Goal: Communication & Community: Connect with others

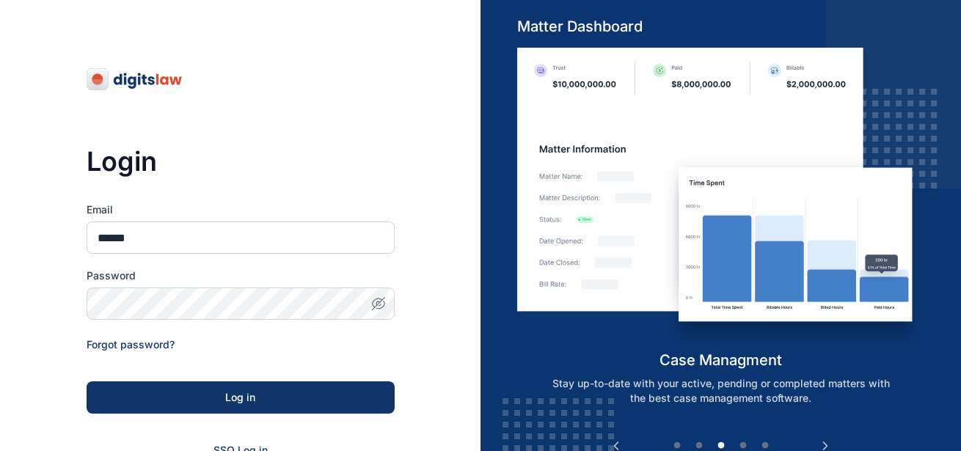
type input "**********"
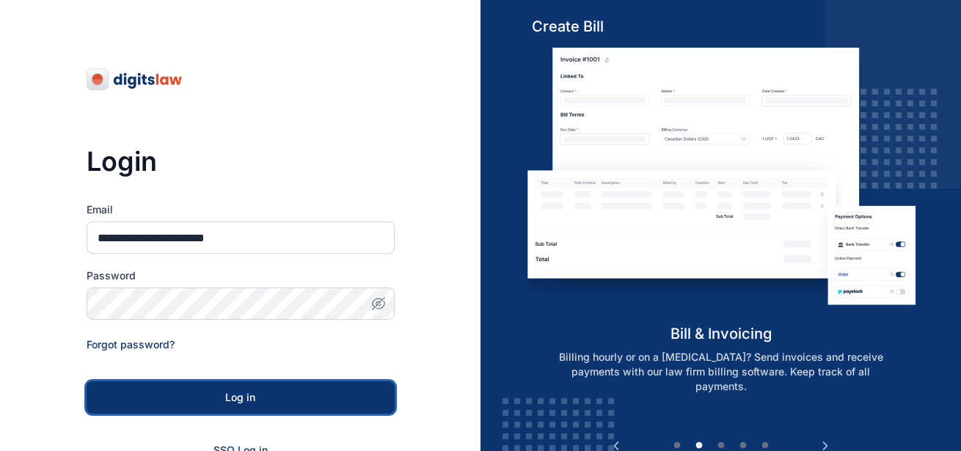
click at [257, 391] on div "Log in" at bounding box center [240, 397] width 261 height 15
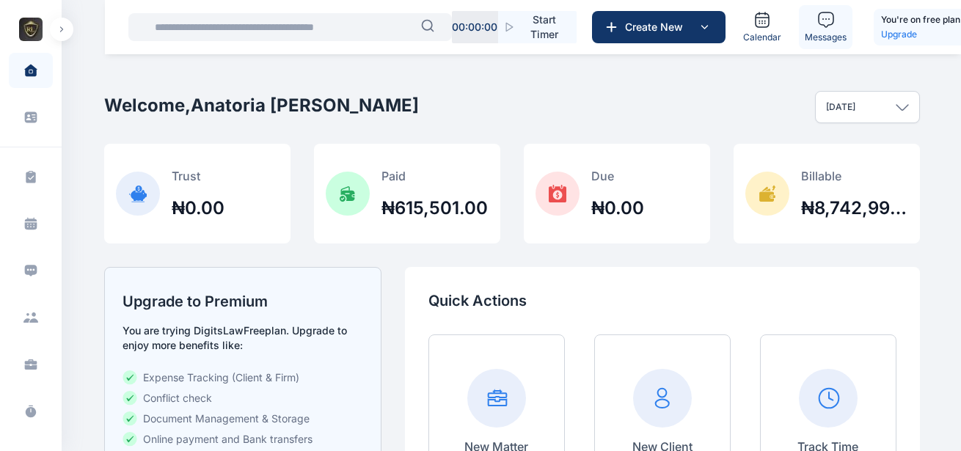
click at [817, 31] on link "Messages" at bounding box center [826, 27] width 54 height 44
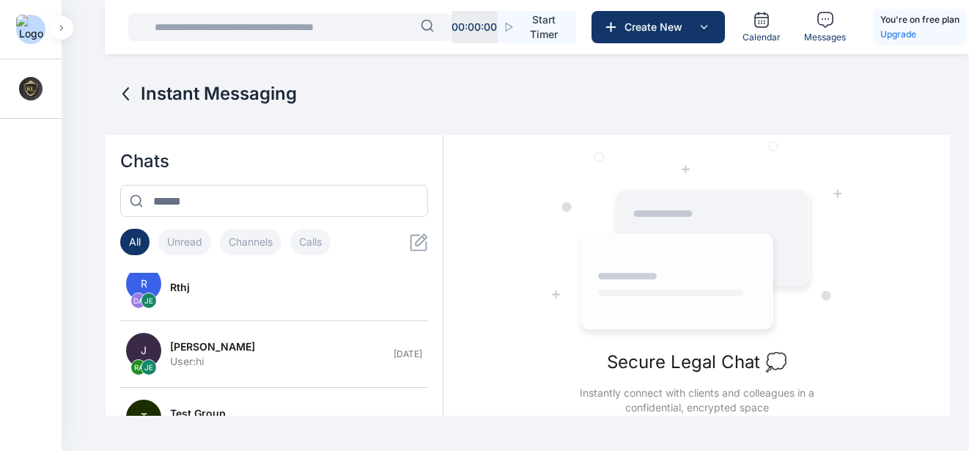
scroll to position [269, 0]
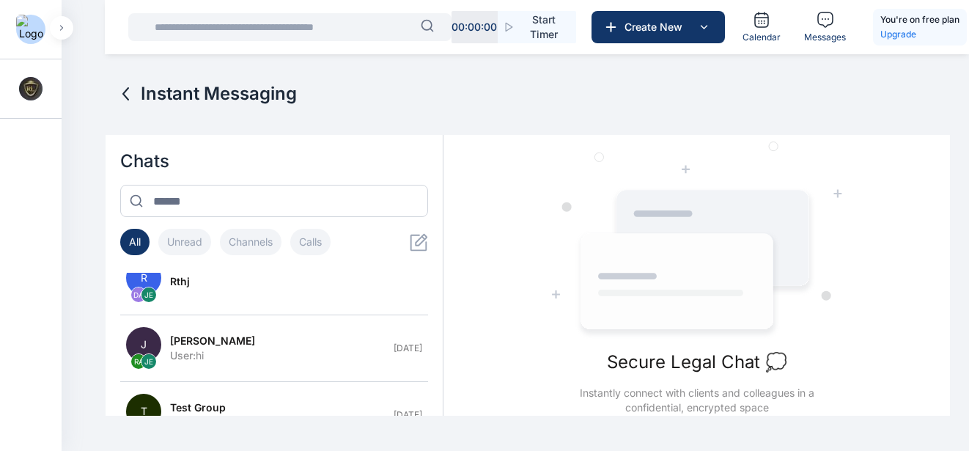
click at [66, 37] on button "button" at bounding box center [61, 27] width 23 height 23
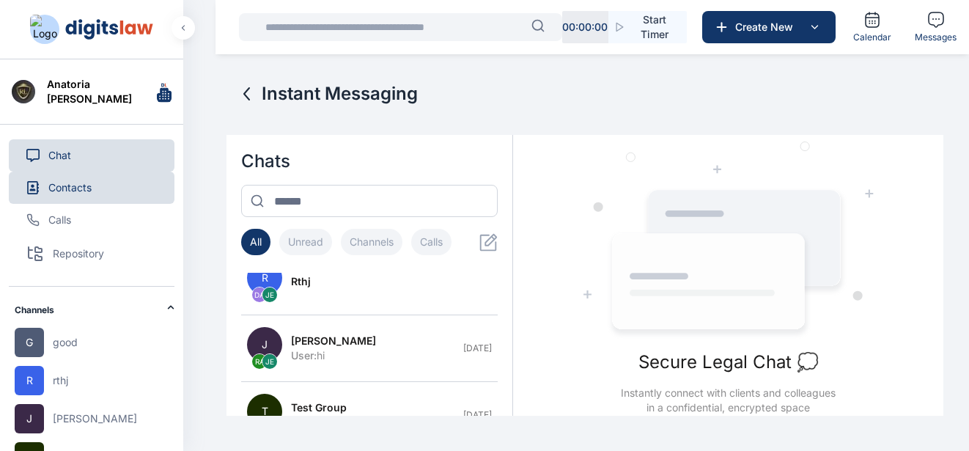
click at [90, 190] on span "Contacts" at bounding box center [69, 187] width 43 height 15
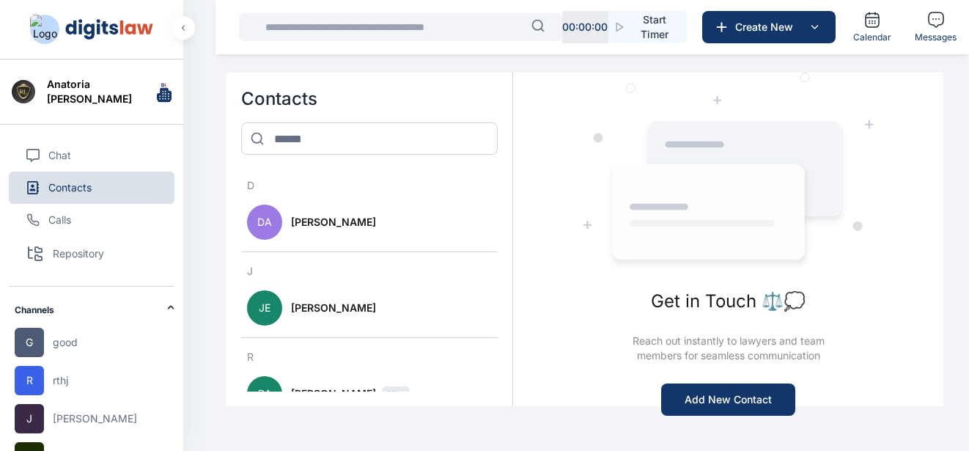
scroll to position [329, 0]
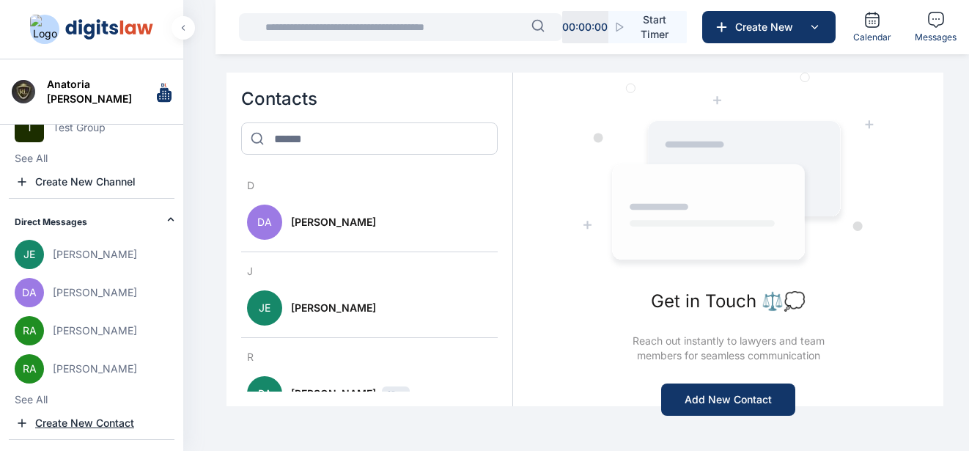
click at [82, 422] on span "Create New Contact" at bounding box center [84, 423] width 99 height 15
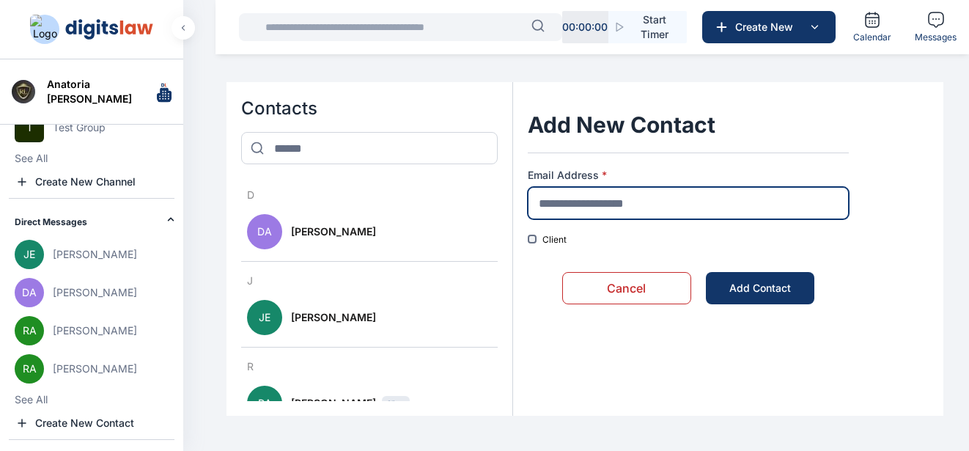
click at [657, 202] on input "text" at bounding box center [688, 203] width 320 height 32
type input "**********"
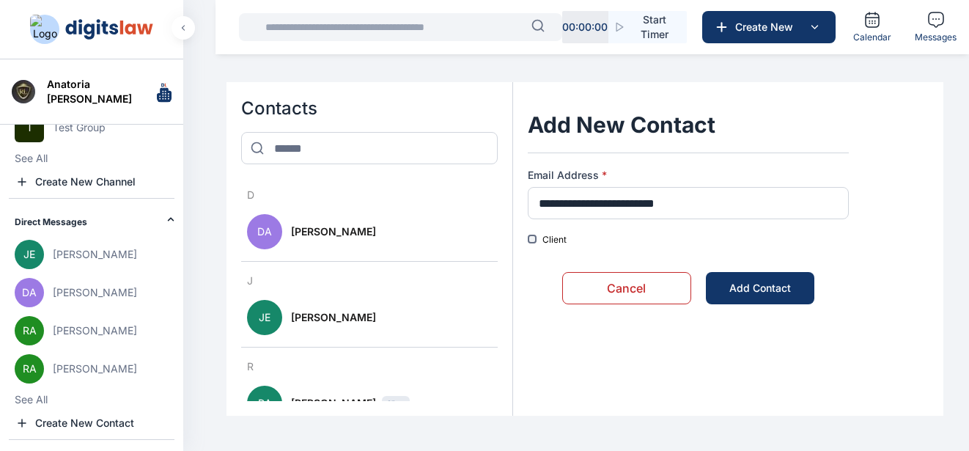
click at [655, 227] on div "**********" at bounding box center [688, 207] width 320 height 78
click at [536, 235] on div "Client" at bounding box center [688, 240] width 320 height 12
click at [721, 298] on button "Add Contact" at bounding box center [760, 288] width 109 height 32
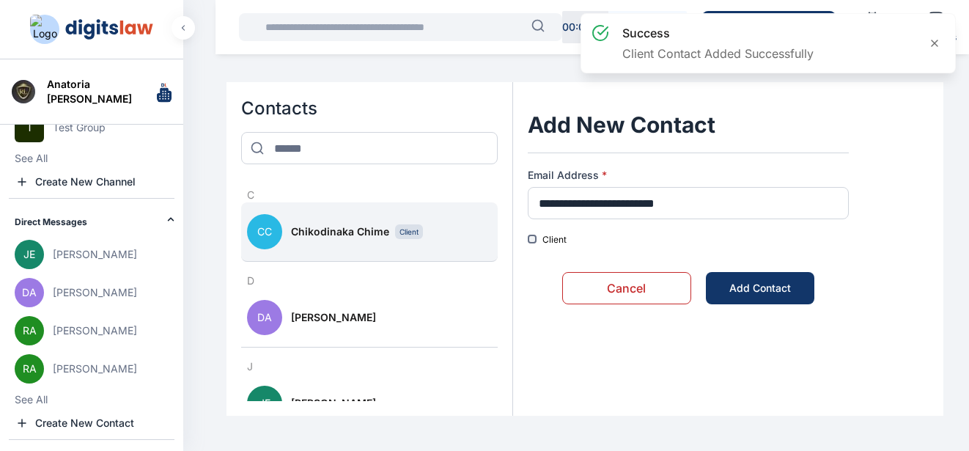
click at [362, 232] on span "Chikodinaka Chime" at bounding box center [340, 231] width 98 height 15
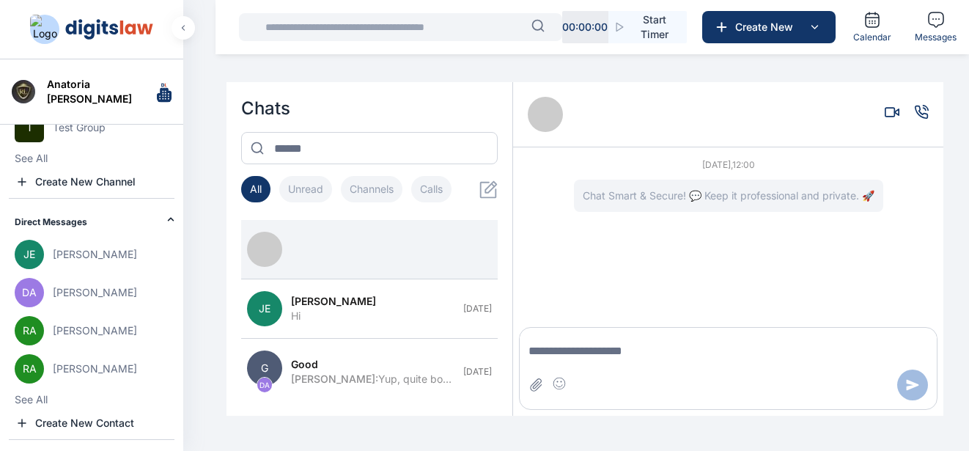
click at [548, 358] on textarea "Message input" at bounding box center [728, 351] width 417 height 29
type textarea "*****"
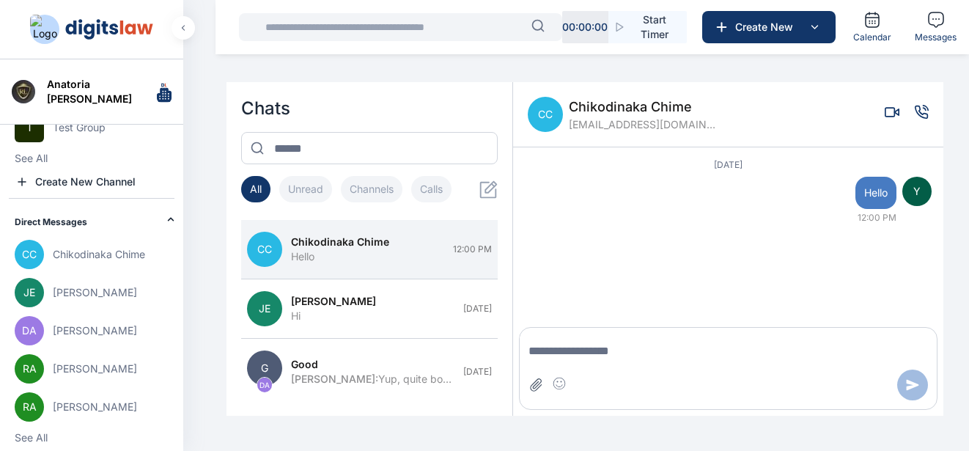
click at [543, 382] on icon "Attach file" at bounding box center [536, 385] width 15 height 15
click at [530, 384] on icon "Attach file" at bounding box center [536, 385] width 15 height 15
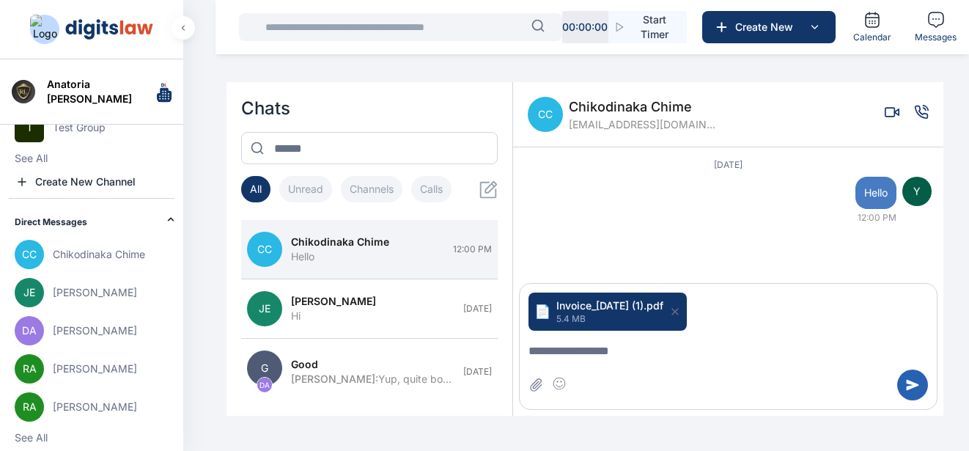
click at [917, 392] on button "Send message" at bounding box center [913, 385] width 31 height 31
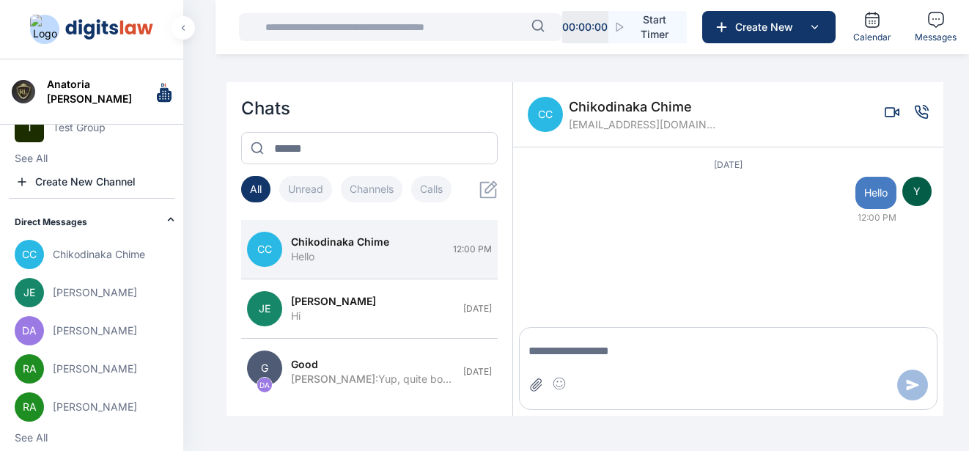
click at [529, 386] on icon "Attach file" at bounding box center [536, 385] width 15 height 15
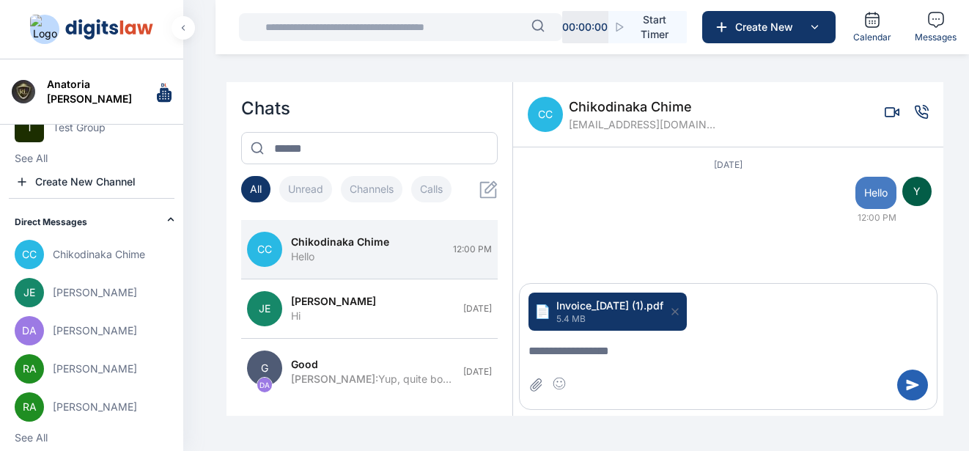
drag, startPoint x: 929, startPoint y: 386, endPoint x: 906, endPoint y: 392, distance: 23.5
click at [906, 392] on div at bounding box center [728, 385] width 417 height 31
click at [906, 392] on button "Send message" at bounding box center [913, 385] width 31 height 31
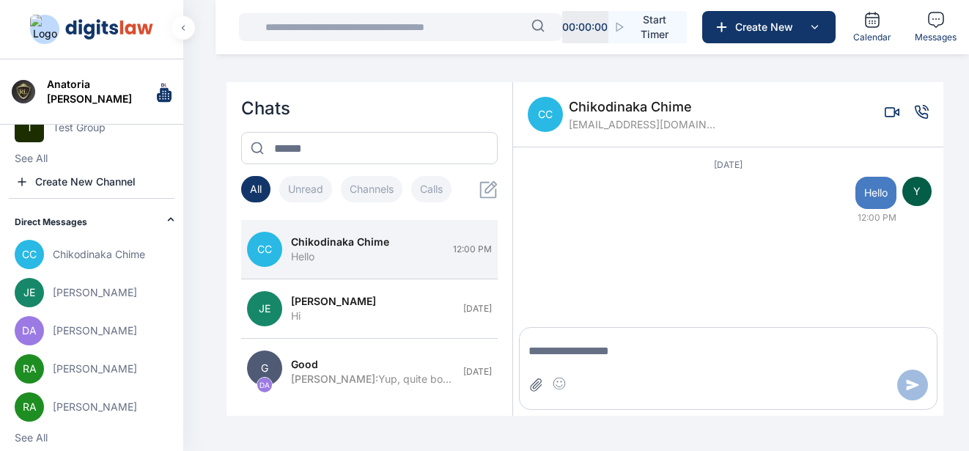
click at [535, 386] on icon "Attach file" at bounding box center [536, 385] width 15 height 15
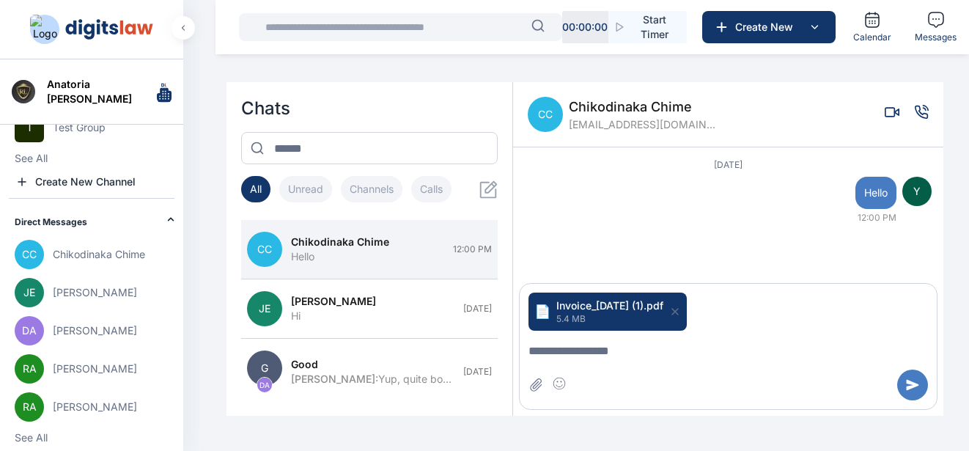
click at [637, 356] on textarea "Message input" at bounding box center [728, 351] width 417 height 29
type textarea "*******"
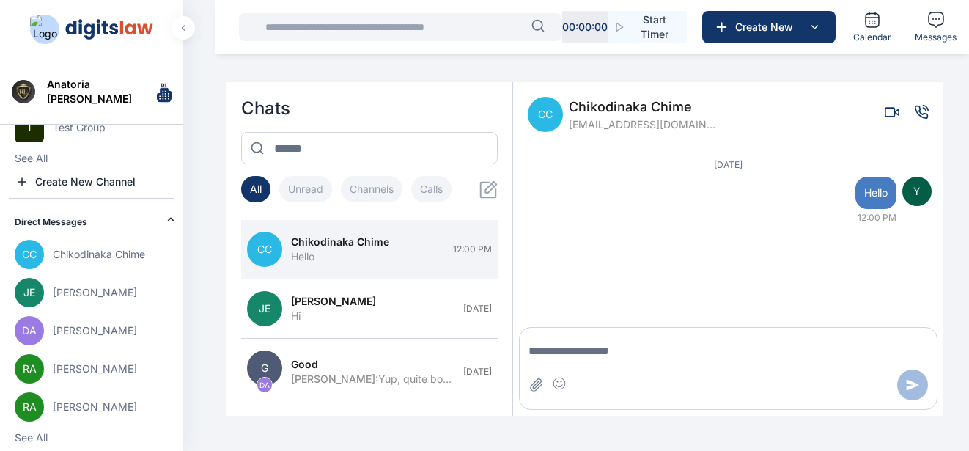
click at [667, 106] on span "Chikodinaka Chime" at bounding box center [642, 107] width 147 height 21
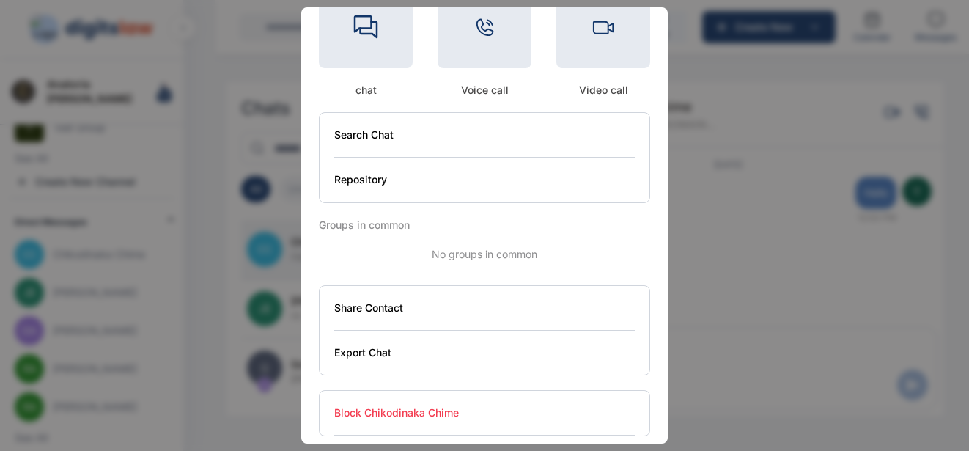
scroll to position [166, 0]
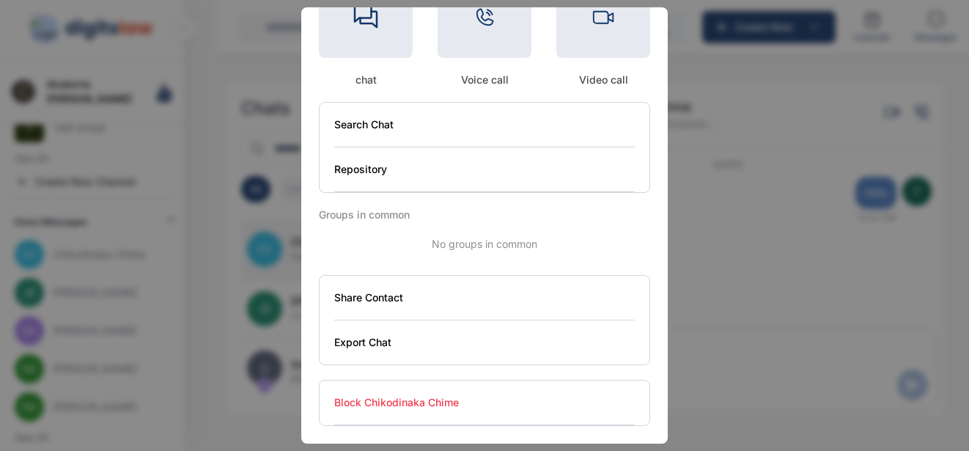
drag, startPoint x: 548, startPoint y: 153, endPoint x: 543, endPoint y: 143, distance: 10.5
click at [543, 143] on div "Search Chat Repository" at bounding box center [484, 147] width 331 height 91
click at [543, 143] on button "Search Chat" at bounding box center [484, 125] width 301 height 45
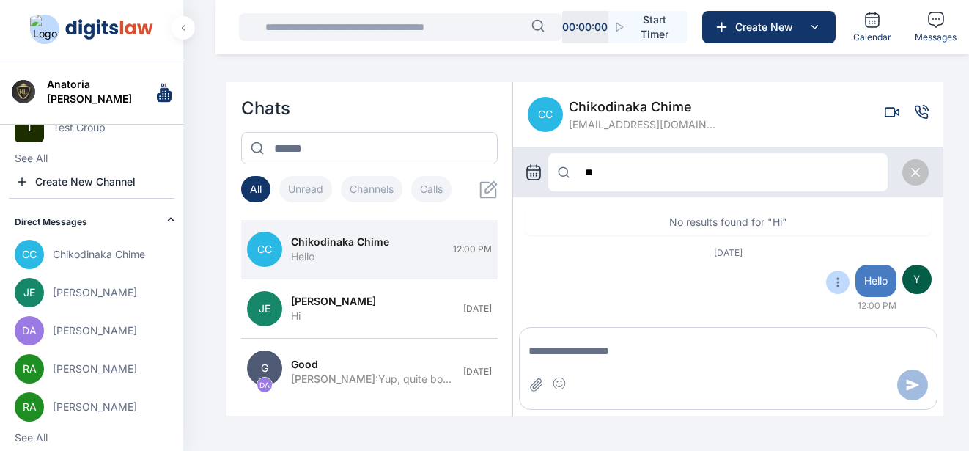
type input "*"
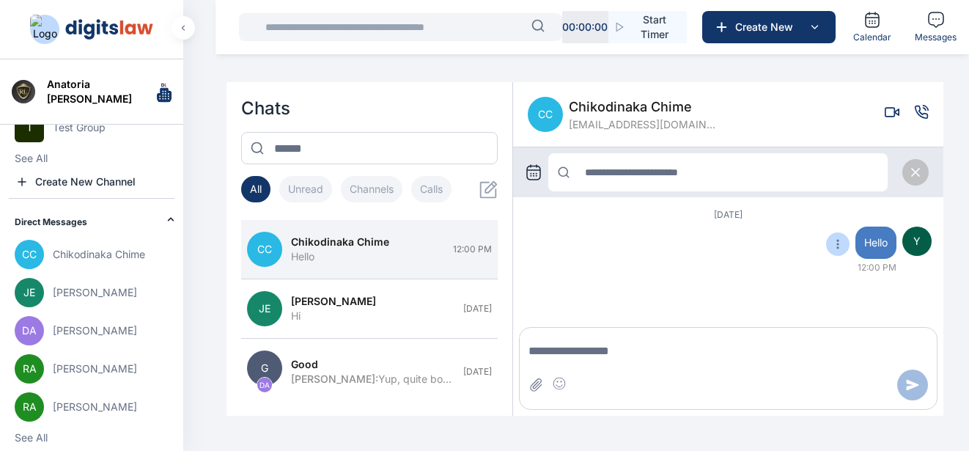
type input "*"
click at [659, 114] on span "Chikodinaka Chime" at bounding box center [642, 107] width 147 height 21
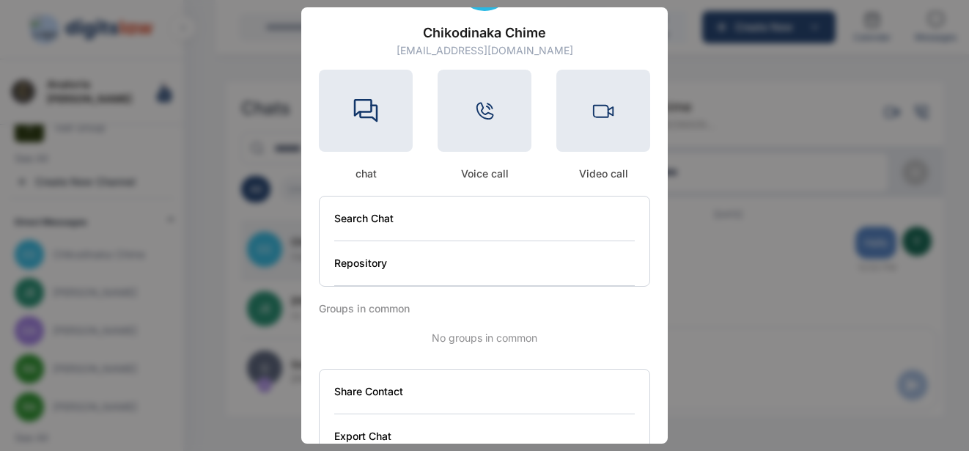
scroll to position [73, 0]
click at [450, 263] on button "Repository" at bounding box center [484, 263] width 301 height 45
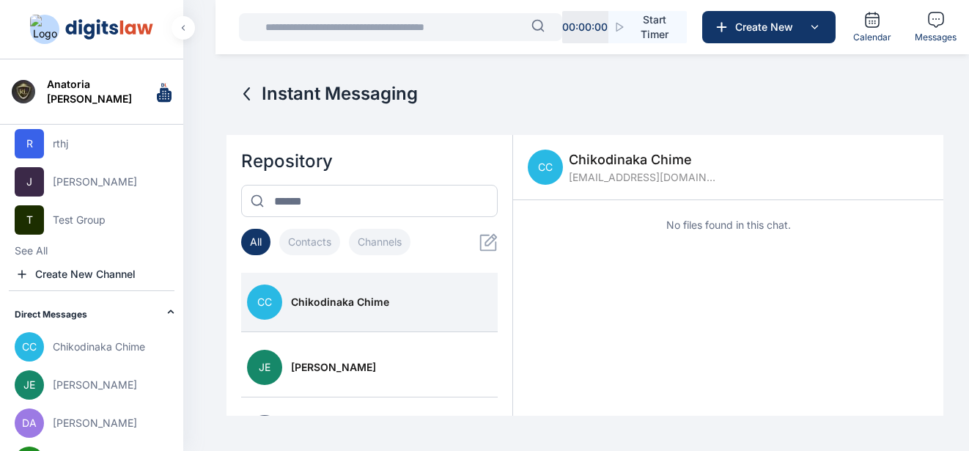
scroll to position [257, 0]
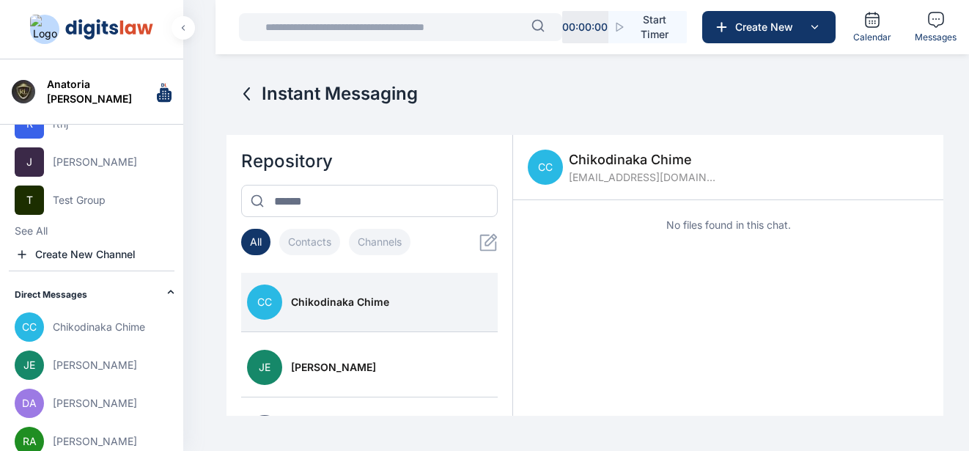
click at [99, 321] on span "Chikodinaka Chime" at bounding box center [99, 327] width 92 height 15
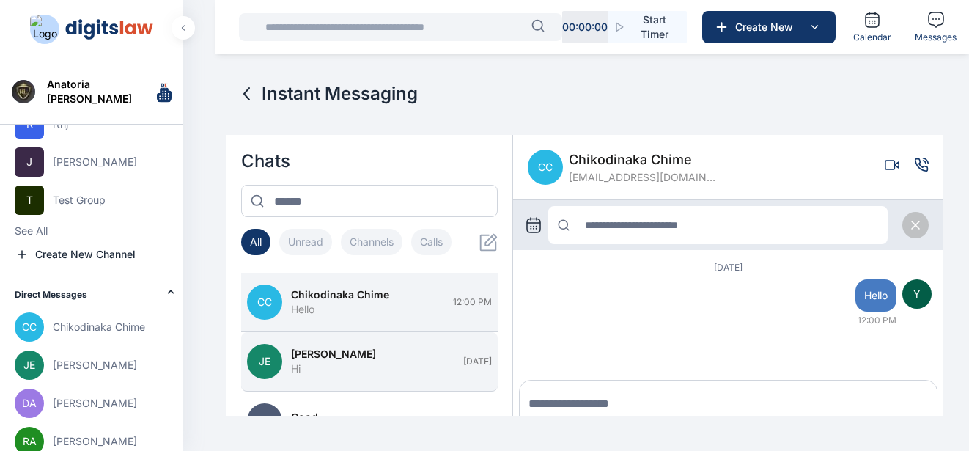
scroll to position [53, 0]
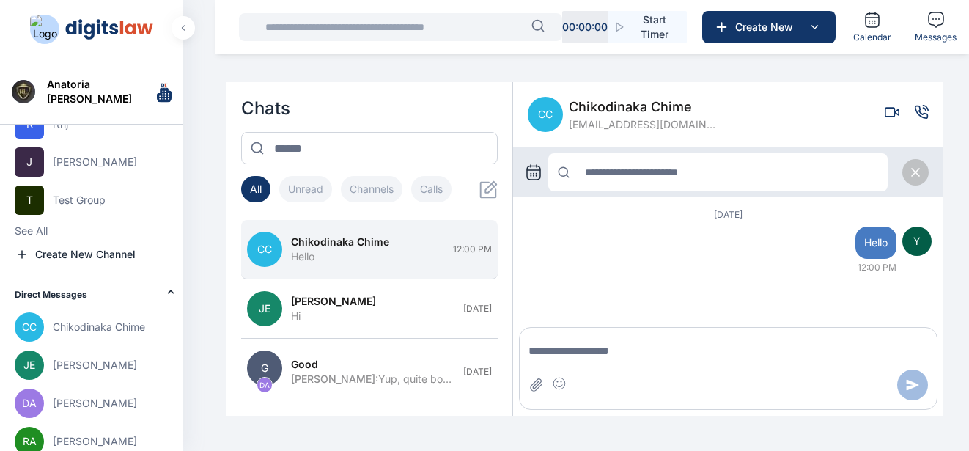
click at [352, 254] on div "Hello" at bounding box center [367, 256] width 153 height 15
click at [910, 178] on icon at bounding box center [916, 172] width 15 height 15
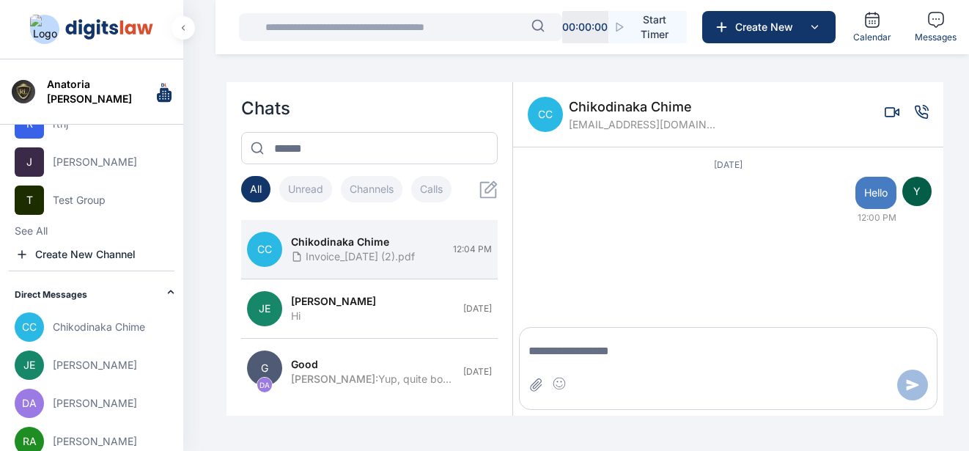
click at [527, 386] on div at bounding box center [728, 385] width 417 height 31
click at [534, 388] on icon "Attach file" at bounding box center [536, 385] width 15 height 15
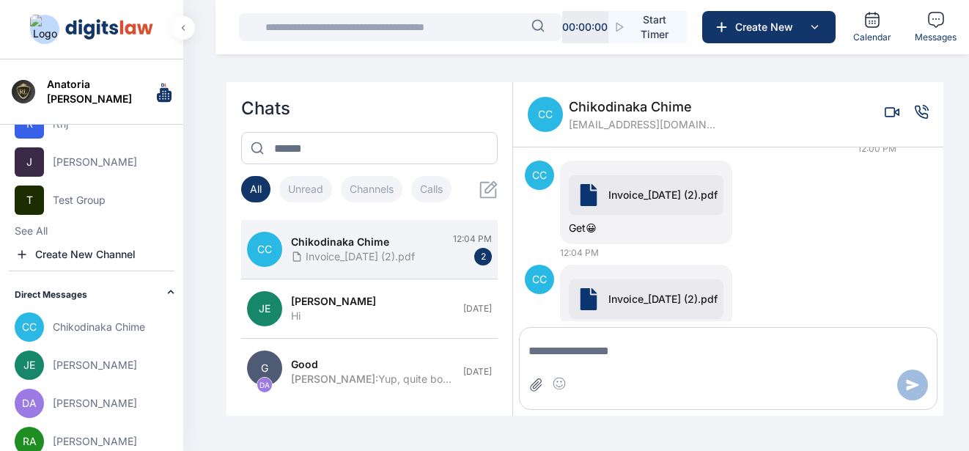
scroll to position [114, 0]
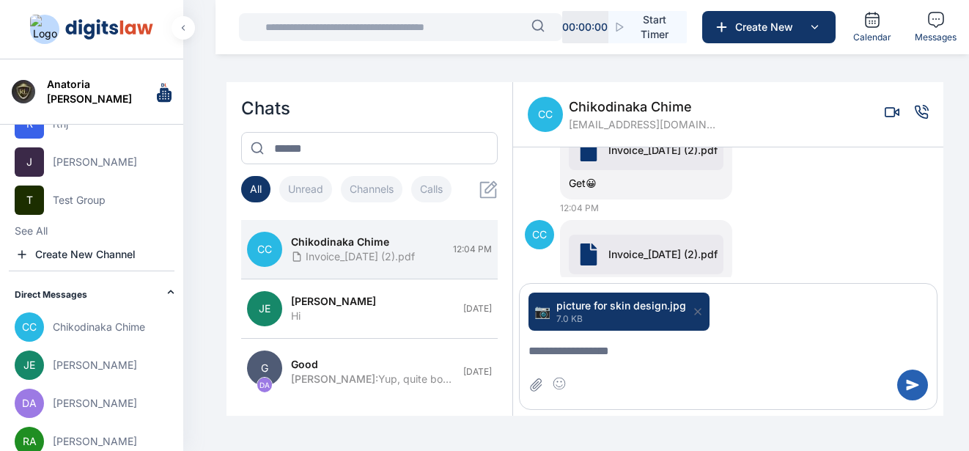
click at [898, 382] on button "Send message" at bounding box center [913, 385] width 31 height 31
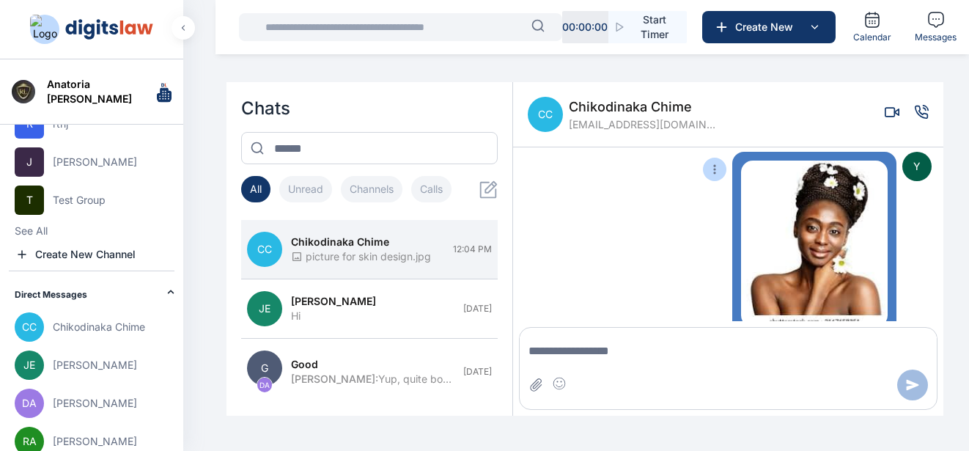
scroll to position [318, 0]
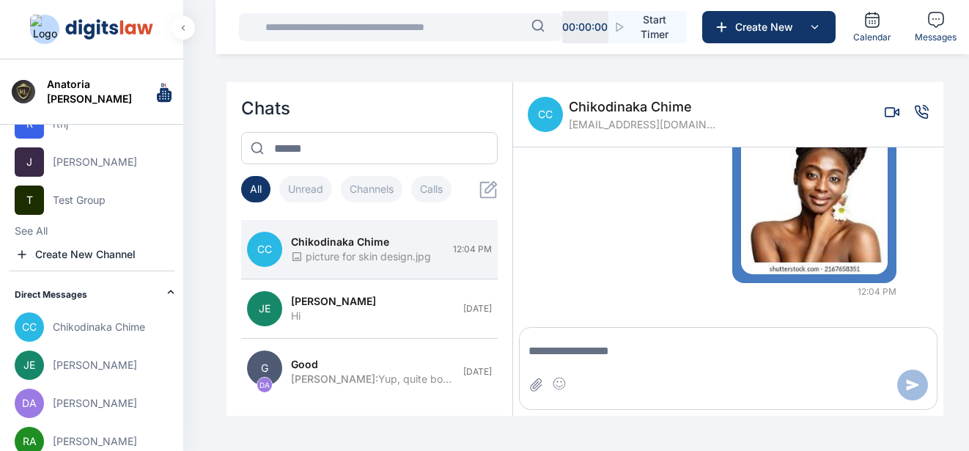
click at [630, 362] on textarea "Message input" at bounding box center [728, 351] width 417 height 29
type textarea "**********"
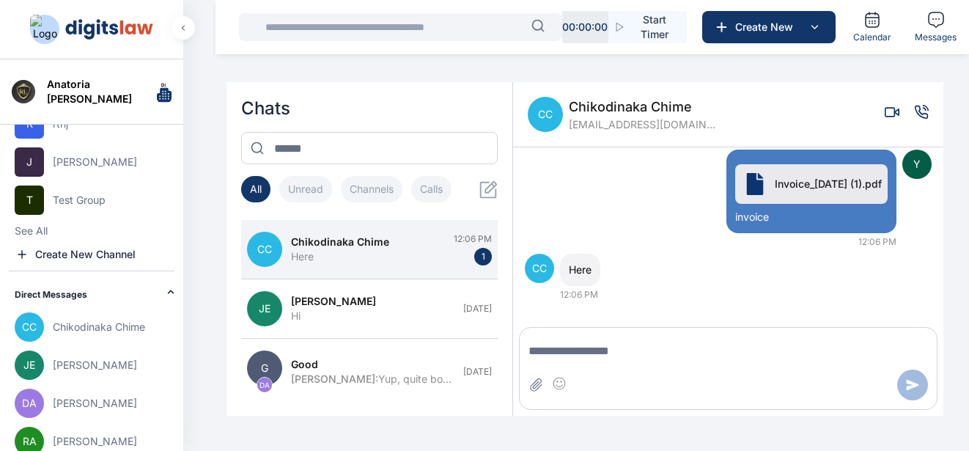
scroll to position [695, 0]
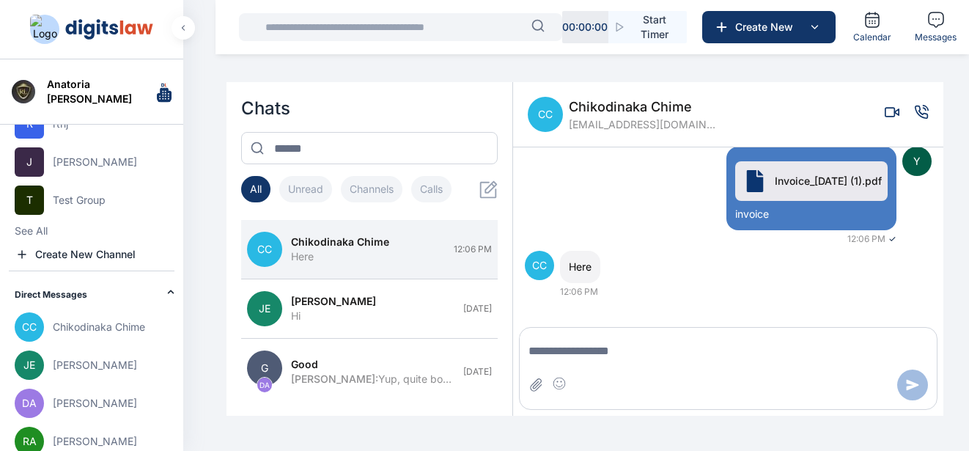
click at [650, 307] on div "Today Y Hello 12:00 PM ✓ CC Invoice_28-08-2025 (2).pdf Get😀 12:04 PM CC Invoice…" at bounding box center [728, 234] width 430 height 174
